Goal: Information Seeking & Learning: Find specific fact

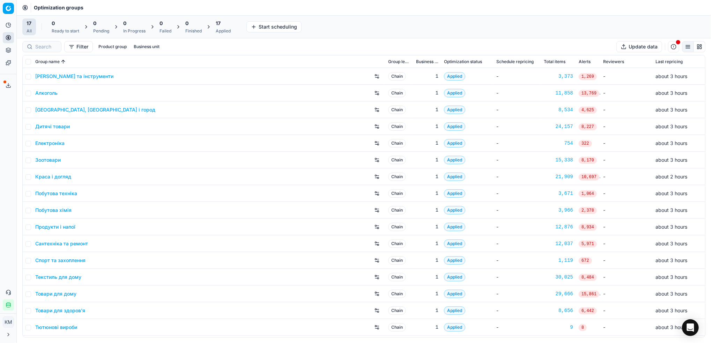
click at [61, 129] on link "Дитячі товари" at bounding box center [52, 126] width 35 height 7
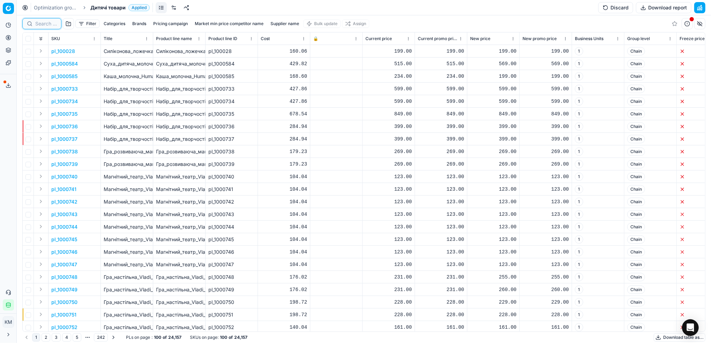
click at [45, 24] on input at bounding box center [46, 23] width 22 height 7
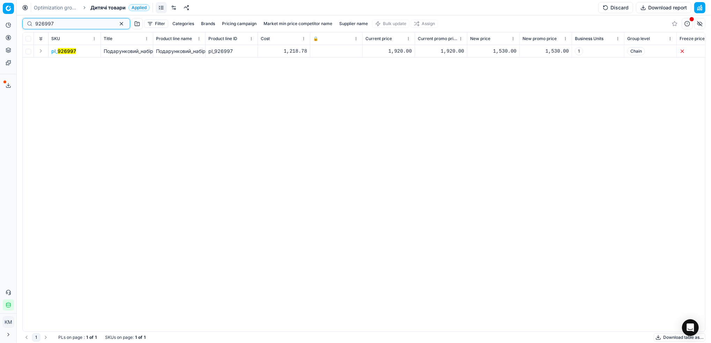
type input "926997"
click at [73, 53] on mark "926997" at bounding box center [67, 51] width 18 height 6
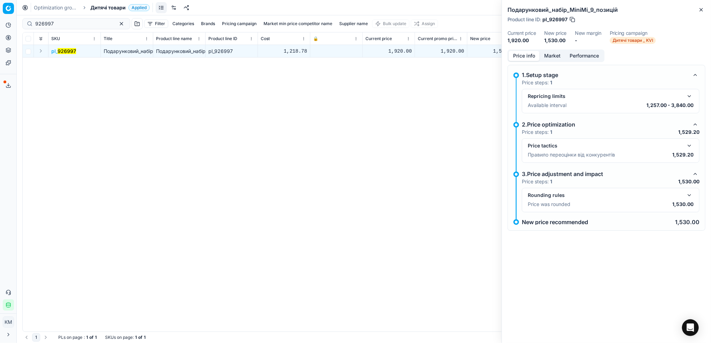
click at [549, 56] on button "Market" at bounding box center [551, 56] width 25 height 10
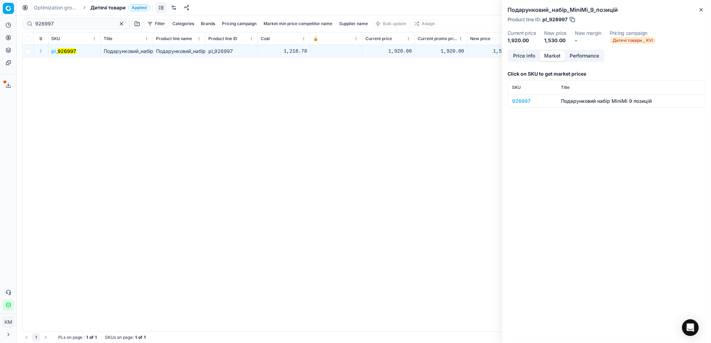
click at [525, 99] on div "926997" at bounding box center [532, 101] width 40 height 7
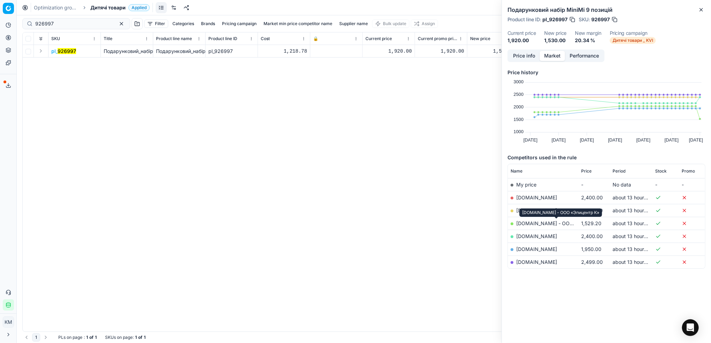
click at [550, 222] on link "[DOMAIN_NAME] - ООО «Эпицентр К»" at bounding box center [562, 223] width 92 height 6
drag, startPoint x: 66, startPoint y: 22, endPoint x: 18, endPoint y: 22, distance: 48.1
click at [18, 22] on div "Pricing platform Analytics Pricing Product portfolio Templates Export service 5…" at bounding box center [355, 171] width 711 height 343
